Goal: Navigation & Orientation: Find specific page/section

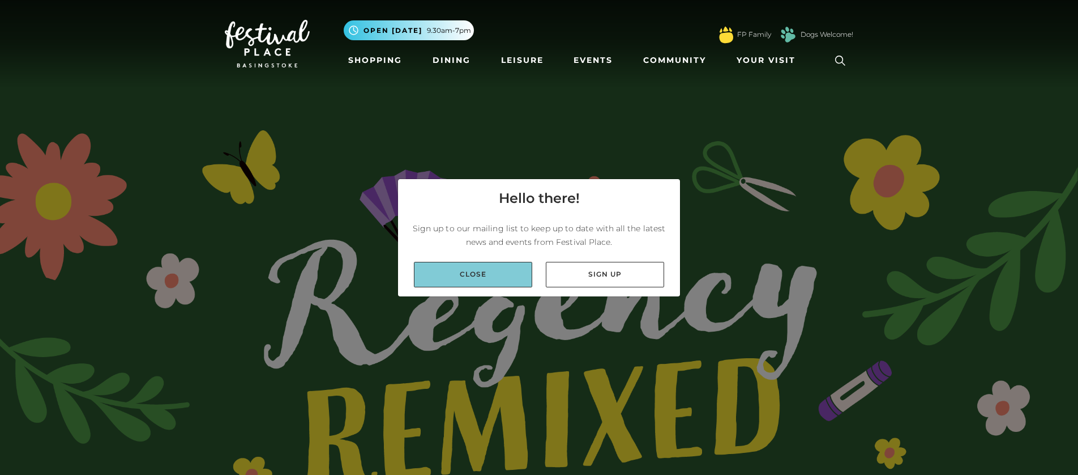
click at [457, 275] on link "Close" at bounding box center [473, 274] width 118 height 25
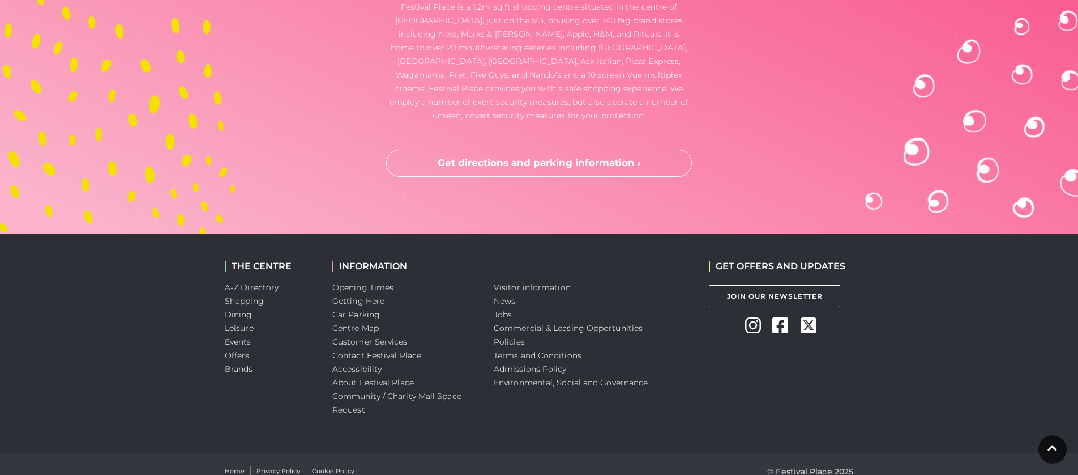
scroll to position [3832, 0]
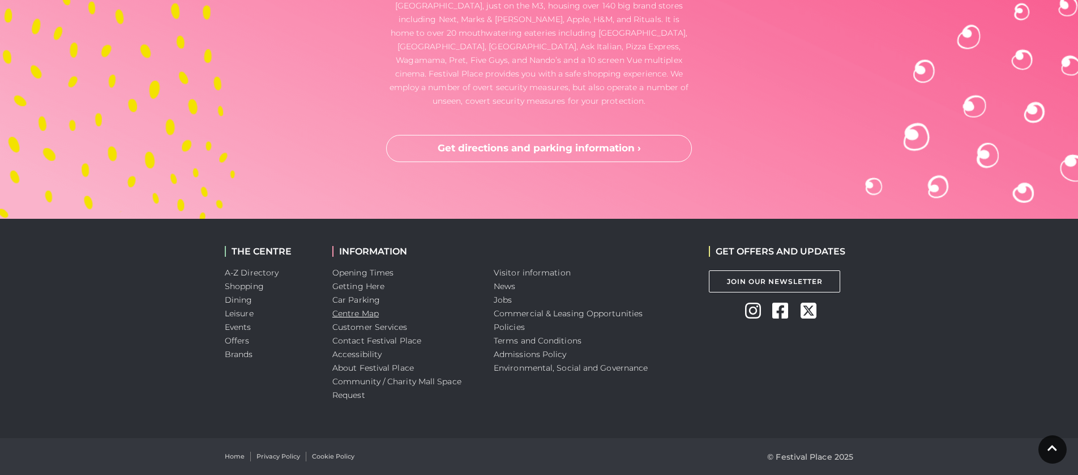
click at [366, 314] on link "Centre Map" at bounding box center [355, 313] width 46 height 10
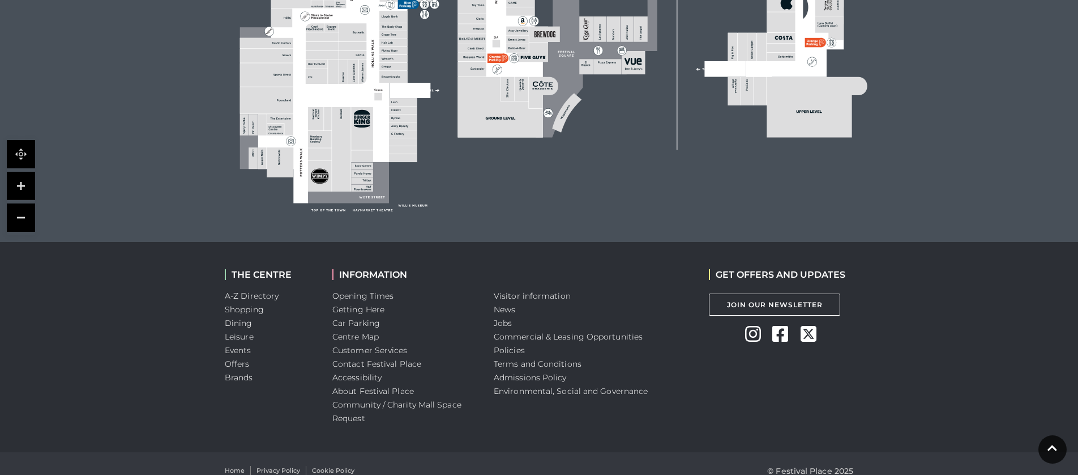
scroll to position [565, 0]
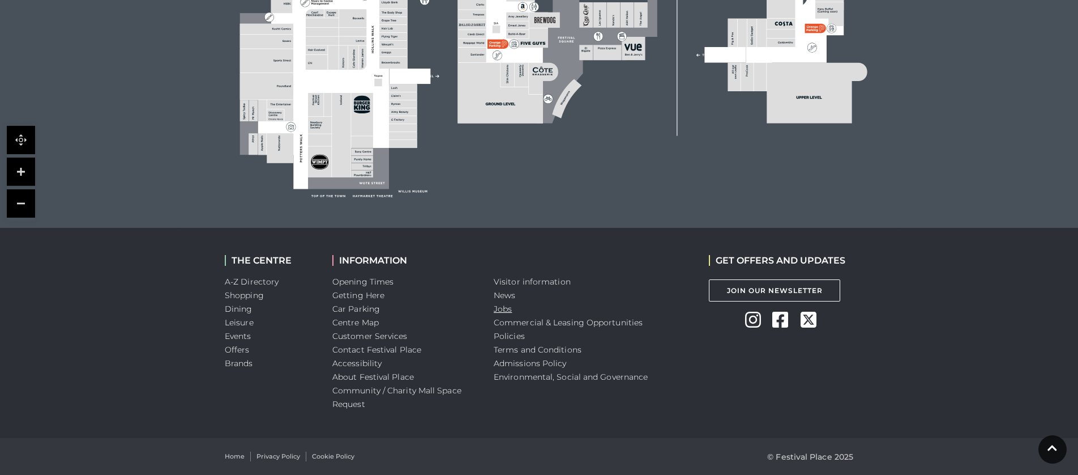
click at [510, 310] on link "Jobs" at bounding box center [503, 309] width 18 height 10
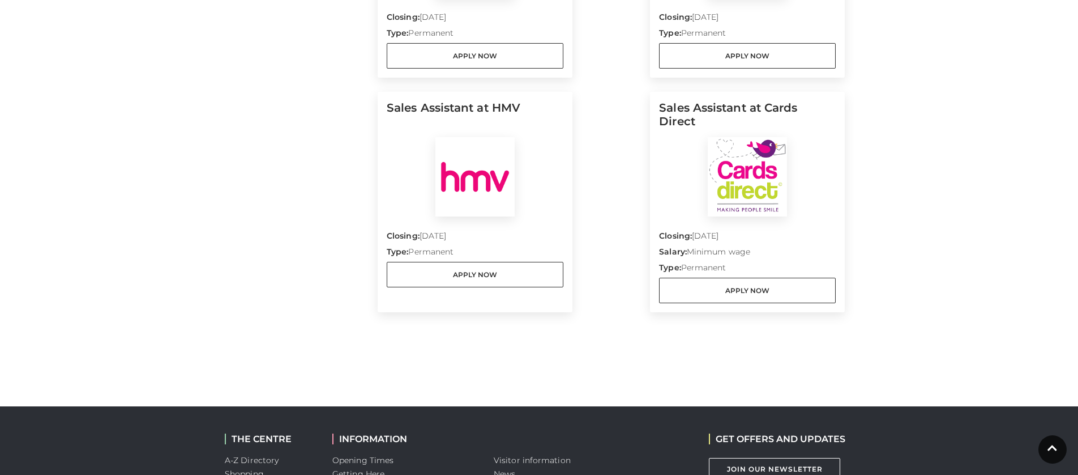
scroll to position [1236, 0]
